Goal: Find specific page/section: Find specific page/section

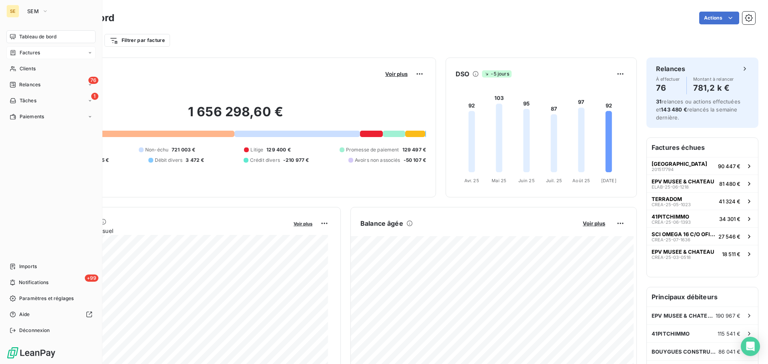
click at [30, 53] on span "Factures" at bounding box center [30, 52] width 20 height 7
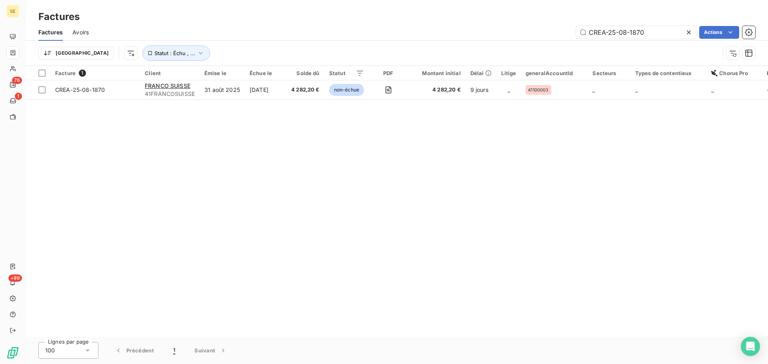
drag, startPoint x: 656, startPoint y: 36, endPoint x: 559, endPoint y: 32, distance: 97.2
click at [559, 32] on div "CREA-25-08-1870 Actions" at bounding box center [426, 32] width 656 height 13
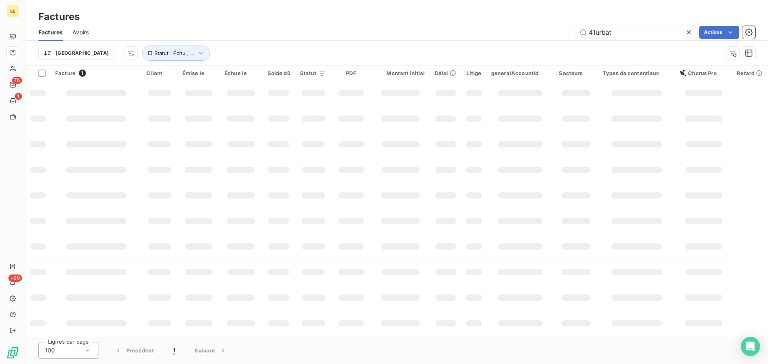
type input "41urbat"
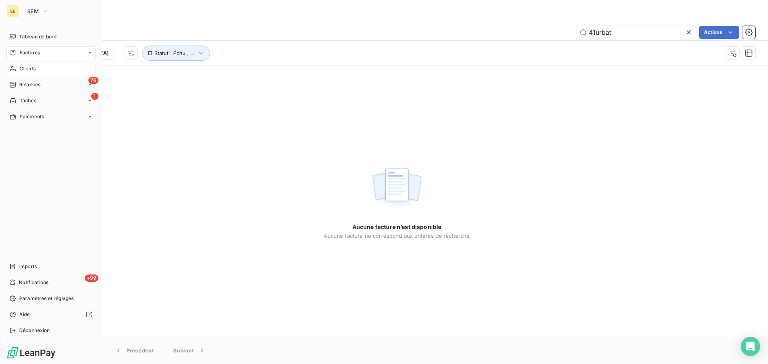
click at [22, 70] on span "Clients" at bounding box center [28, 68] width 16 height 7
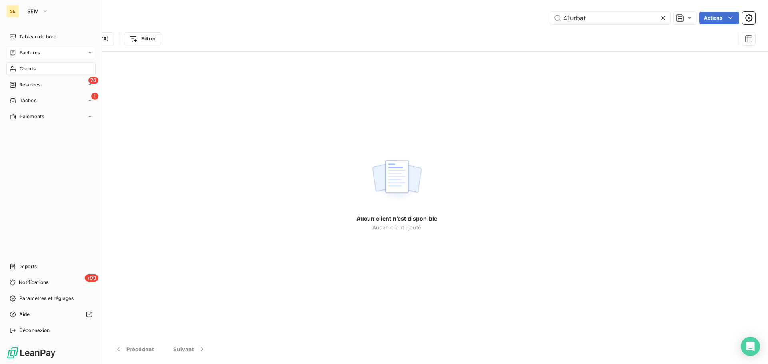
type input "41urbat"
click at [14, 12] on div "SE" at bounding box center [12, 11] width 13 height 13
click at [43, 12] on icon "button" at bounding box center [45, 11] width 6 height 8
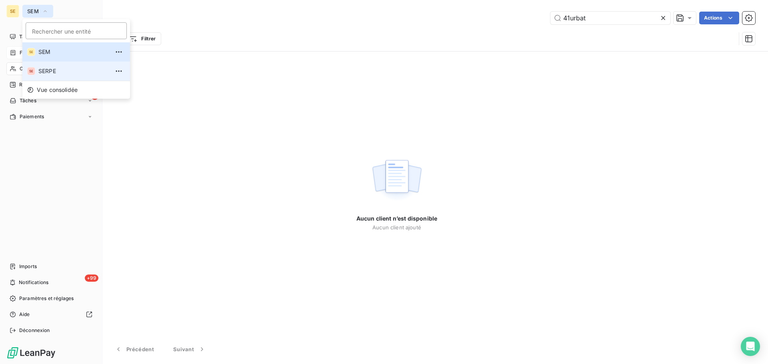
click at [56, 70] on span "SERPE" at bounding box center [73, 71] width 71 height 8
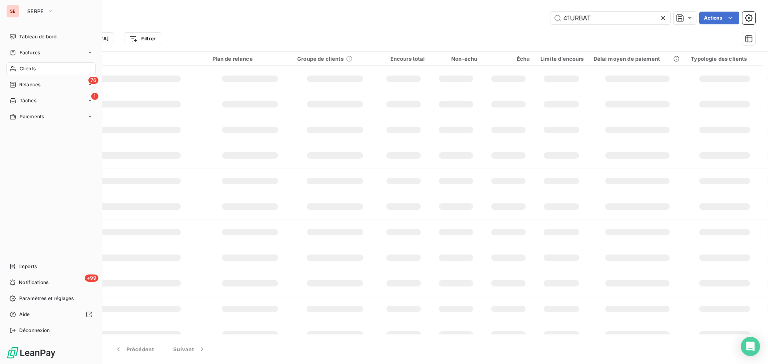
type input "41urbat"
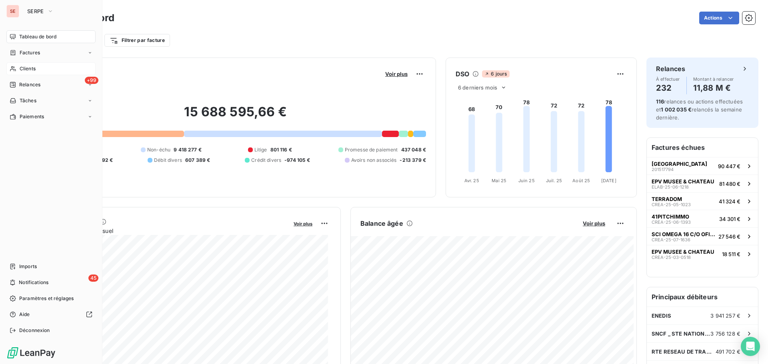
click at [26, 73] on div "Clients" at bounding box center [50, 68] width 89 height 13
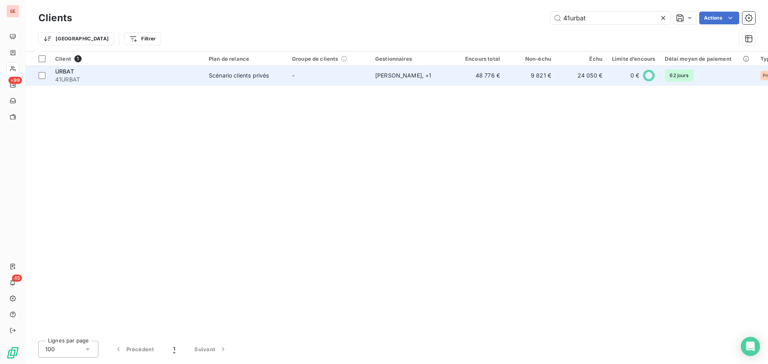
click at [68, 75] on div "URBAT" at bounding box center [127, 72] width 144 height 8
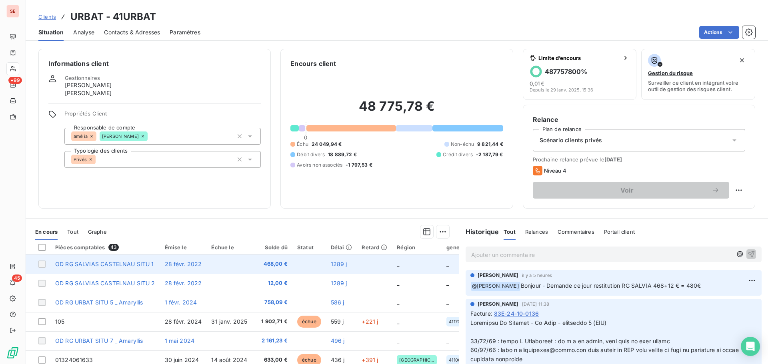
click at [127, 265] on span "OD RG SALVIAS CASTELNAU SITU 1" at bounding box center [104, 264] width 99 height 7
click at [84, 267] on td "OD RG SALVIAS CASTELNAU SITU 1" at bounding box center [105, 264] width 110 height 19
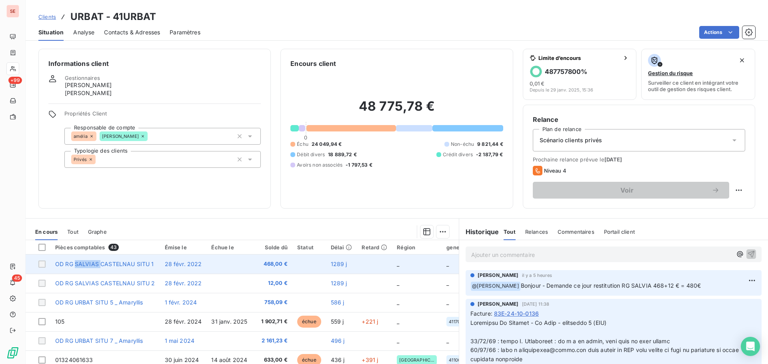
click at [84, 267] on td "OD RG SALVIAS CASTELNAU SITU 1" at bounding box center [105, 264] width 110 height 19
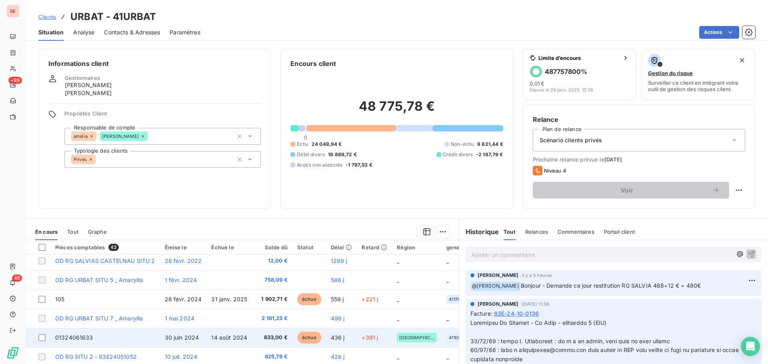
scroll to position [40, 0]
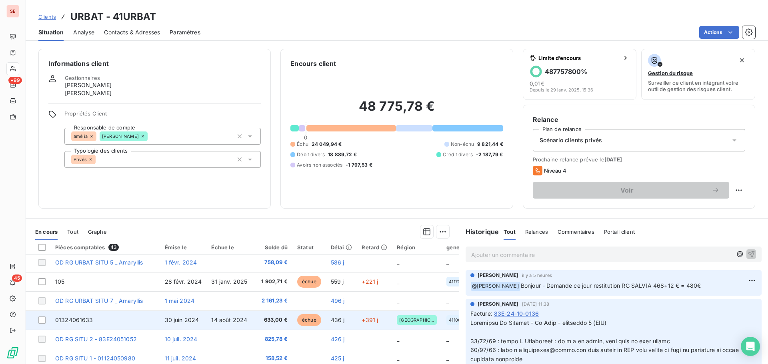
click at [74, 317] on span "01324061633" at bounding box center [74, 320] width 38 height 7
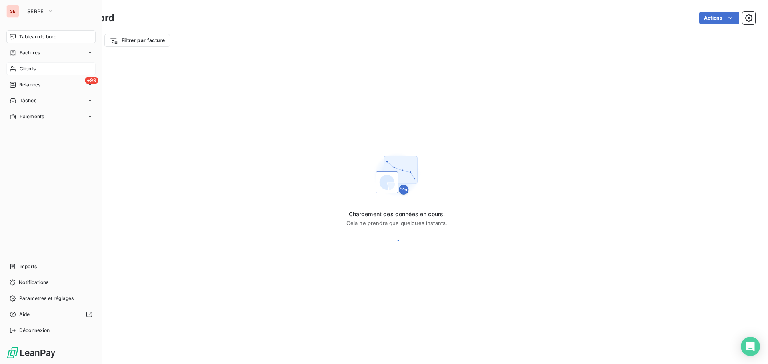
click at [21, 67] on span "Clients" at bounding box center [28, 68] width 16 height 7
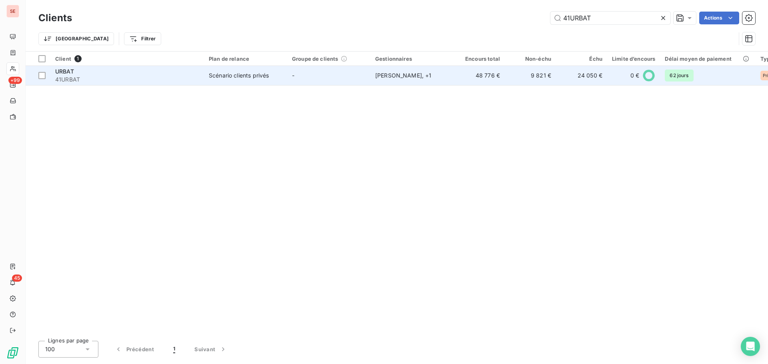
type input "41URBAT"
click at [114, 78] on span "41URBAT" at bounding box center [127, 80] width 144 height 8
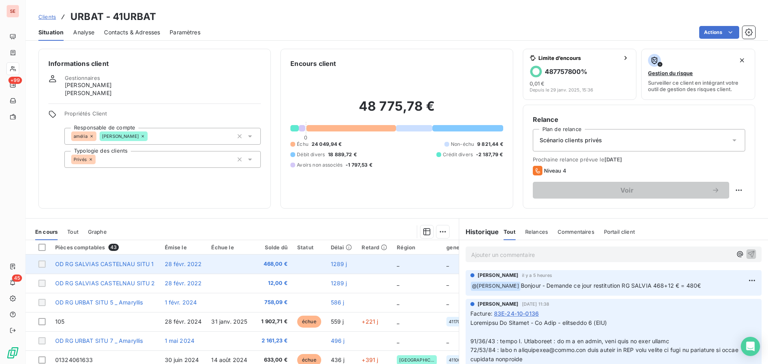
click at [107, 265] on span "OD RG SALVIAS CASTELNAU SITU 1" at bounding box center [104, 264] width 99 height 7
click at [108, 265] on span "OD RG SALVIAS CASTELNAU SITU 1" at bounding box center [104, 264] width 99 height 7
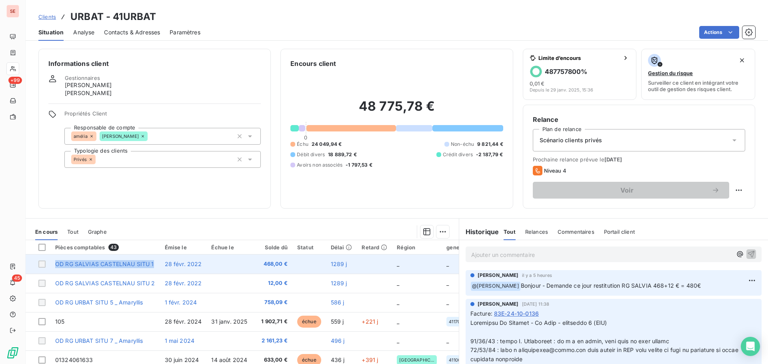
click at [108, 265] on span "OD RG SALVIAS CASTELNAU SITU 1" at bounding box center [104, 264] width 99 height 7
